Goal: Task Accomplishment & Management: Use online tool/utility

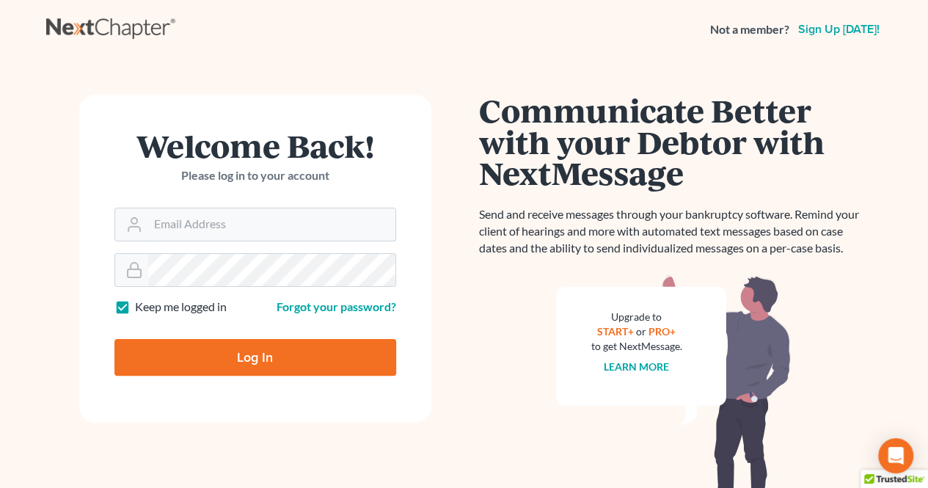
type input "[EMAIL_ADDRESS][DOMAIN_NAME]"
click at [249, 356] on input "Log In" at bounding box center [255, 357] width 282 height 37
type input "Thinking..."
